Goal: Task Accomplishment & Management: Manage account settings

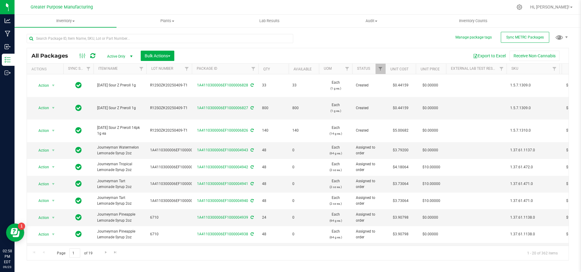
click at [133, 53] on span "select" at bounding box center [131, 56] width 8 height 8
click at [74, 19] on span "Inventory" at bounding box center [66, 20] width 102 height 5
click at [68, 40] on li "All inventory" at bounding box center [66, 43] width 102 height 7
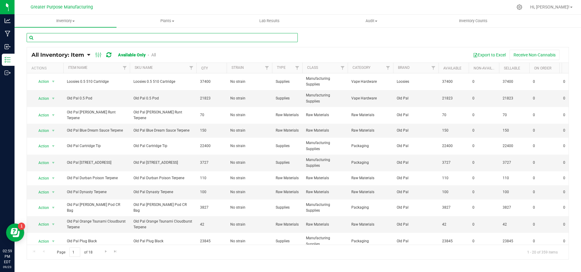
click at [68, 40] on input "text" at bounding box center [162, 37] width 271 height 9
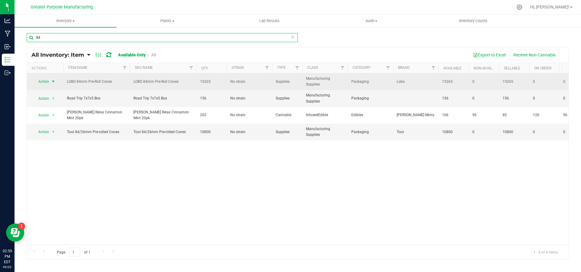
type input "84"
click at [56, 79] on span "select" at bounding box center [54, 81] width 8 height 8
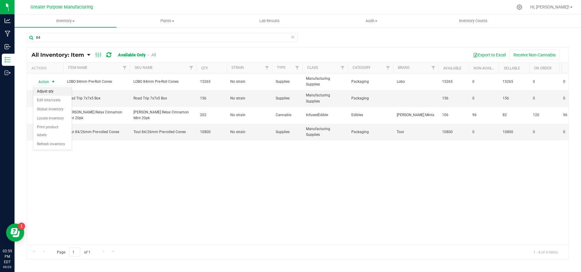
click at [55, 88] on li "Adjust qty" at bounding box center [52, 91] width 38 height 9
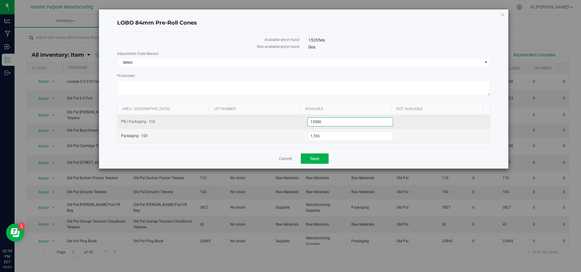
click at [333, 124] on span "13,500 13500" at bounding box center [351, 121] width 86 height 9
type input "1"
type input "800"
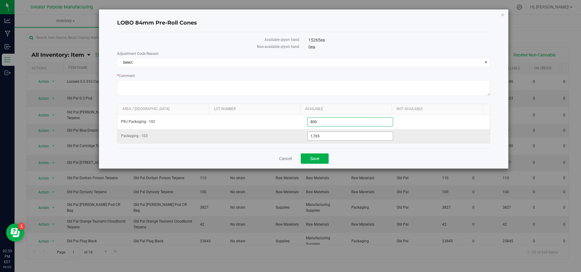
type input "800"
drag, startPoint x: 328, startPoint y: 132, endPoint x: 297, endPoint y: 138, distance: 31.5
click at [297, 138] on tr "Packaging - 103 1,765 1765" at bounding box center [303, 136] width 373 height 14
type input "0"
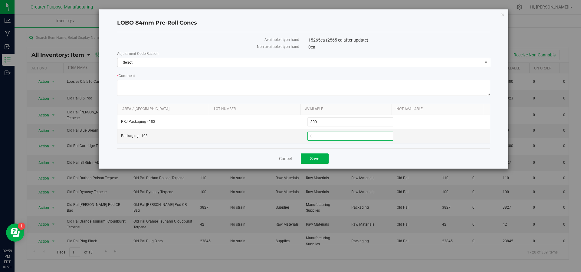
click at [187, 65] on span "Select" at bounding box center [299, 62] width 365 height 8
click at [181, 74] on li "Incorrect Quantity" at bounding box center [303, 72] width 373 height 9
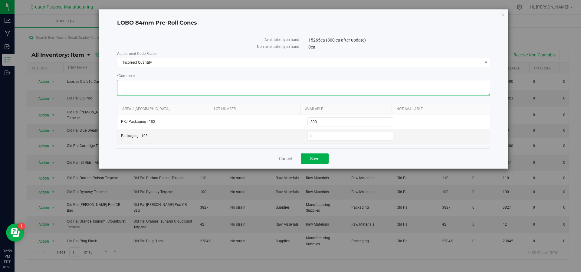
click at [175, 84] on textarea "* Comment" at bounding box center [303, 88] width 373 height 16
type textarea "Removed for production run"
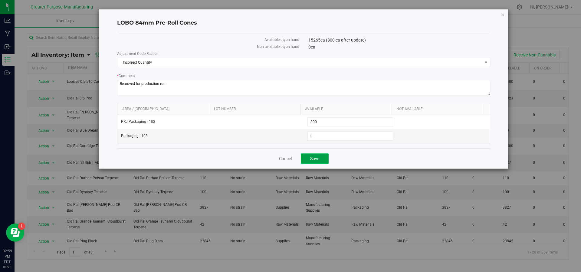
click at [315, 159] on span "Save" at bounding box center [314, 158] width 9 height 5
